Goal: Task Accomplishment & Management: Complete application form

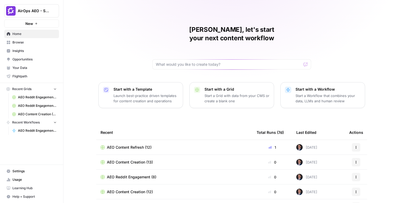
click at [83, 73] on div "[PERSON_NAME], let's start your next content workflow Start with a Template Lau…" at bounding box center [232, 126] width 337 height 252
click at [147, 59] on div "[PERSON_NAME], let's start your next content workflow Start with a Template Lau…" at bounding box center [232, 126] width 337 height 252
click at [26, 14] on button "AirOps AEO - Single Brand (Gong)" at bounding box center [31, 10] width 55 height 13
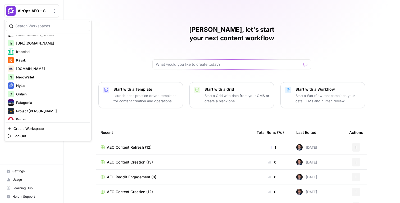
scroll to position [297, 0]
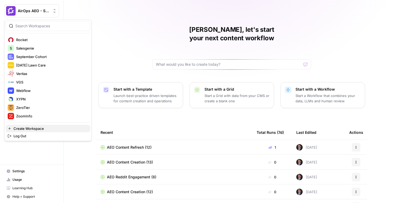
click at [21, 129] on span "Create Workspace" at bounding box center [50, 128] width 73 height 5
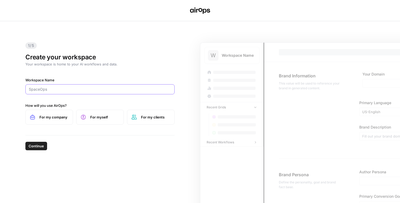
click at [65, 92] on input "Workspace Name" at bounding box center [100, 89] width 142 height 5
paste input "https://spycloud.com/"
type input "https://spycloud.com/"
click at [73, 99] on div "Workspace Name https://spycloud.com/ How will you use AirOps? For my company Fo…" at bounding box center [99, 100] width 149 height 47
click at [68, 120] on label "For my company" at bounding box center [49, 117] width 48 height 15
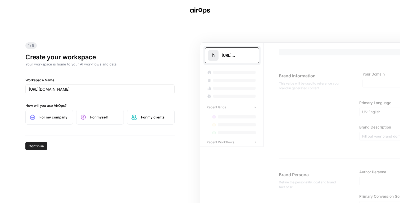
click at [43, 145] on span "Continue" at bounding box center [36, 145] width 15 height 5
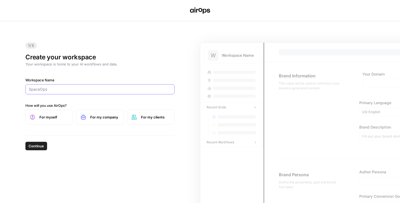
click at [52, 87] on input "Workspace Name" at bounding box center [100, 89] width 142 height 5
paste input "[URL][DOMAIN_NAME]"
click at [52, 89] on input "[URL][DOMAIN_NAME]" at bounding box center [100, 89] width 142 height 5
click at [52, 89] on input "https://spycloud.com/" at bounding box center [100, 89] width 142 height 5
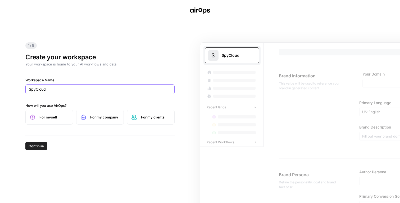
type input "SpyCloud"
click at [75, 100] on div "Workspace Name SpyCloud How will you use AirOps? For myself For my company For …" at bounding box center [99, 100] width 149 height 47
click at [65, 117] on span "For myself" at bounding box center [53, 116] width 29 height 5
click at [37, 144] on span "Continue" at bounding box center [36, 145] width 15 height 5
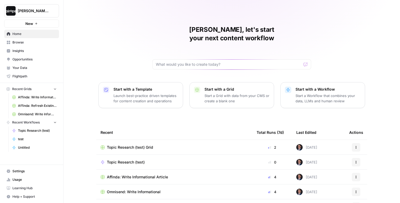
click at [29, 13] on span "Dille-Sandbox" at bounding box center [34, 10] width 32 height 5
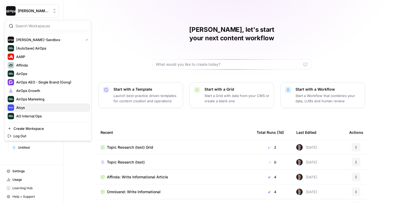
click at [29, 105] on span "Alvys" at bounding box center [51, 107] width 70 height 5
